Goal: Check status

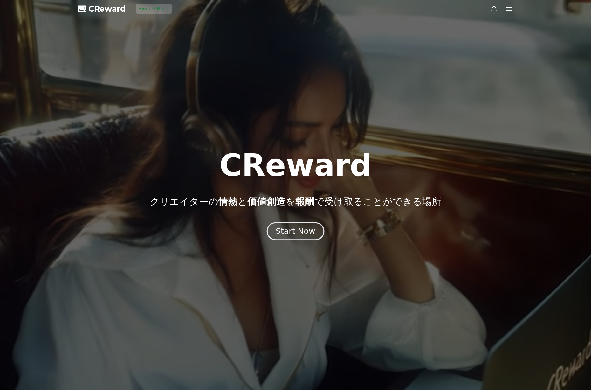
click at [303, 234] on div "Start Now" at bounding box center [295, 231] width 39 height 11
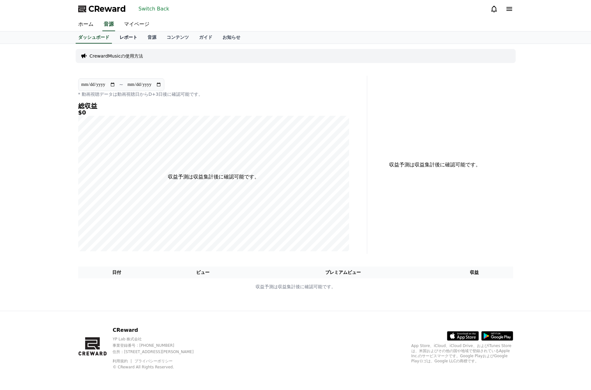
click at [129, 36] on link "レポート" at bounding box center [129, 37] width 28 height 12
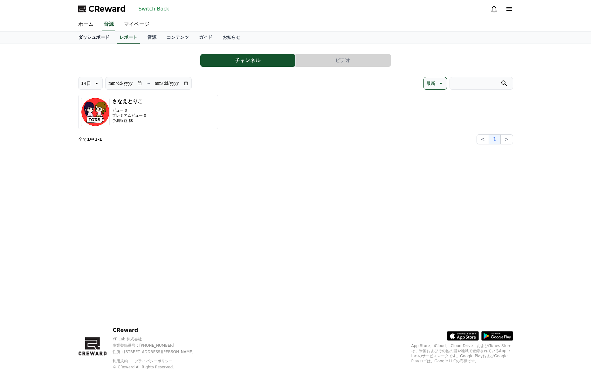
click at [101, 38] on link "ダッシュボード" at bounding box center [93, 37] width 41 height 12
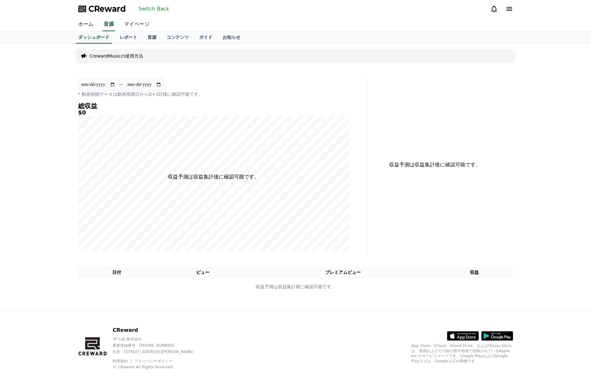
click at [48, 100] on div "**********" at bounding box center [295, 177] width 591 height 267
click at [129, 42] on link "レポート" at bounding box center [129, 37] width 28 height 12
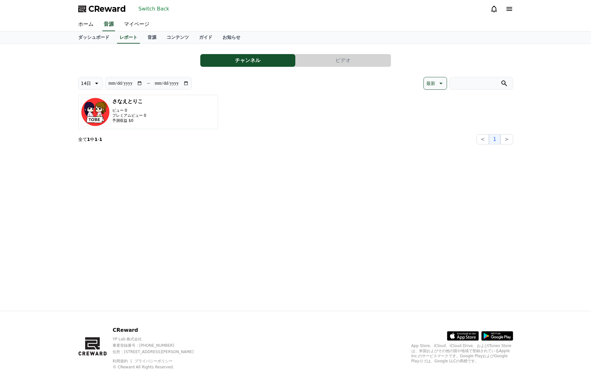
click at [241, 102] on div "[PERSON_NAME]とりこ ビュー 0 プレミアムビュー 0 予測収益 $0" at bounding box center [295, 112] width 435 height 34
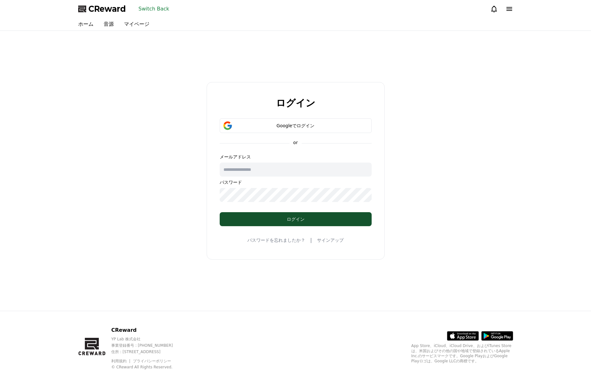
click at [162, 10] on button "Switch Back" at bounding box center [154, 9] width 36 height 10
